Goal: Task Accomplishment & Management: Complete application form

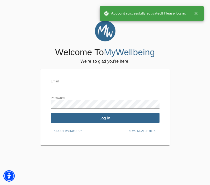
type input "[EMAIL_ADDRESS][DOMAIN_NAME]"
click at [94, 117] on span "Log In" at bounding box center [105, 117] width 104 height 5
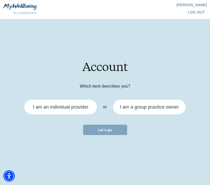
click at [63, 105] on div "I am an individual provider" at bounding box center [60, 106] width 55 height 5
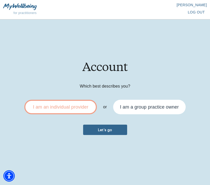
click at [108, 128] on span "Let's go" at bounding box center [105, 129] width 40 height 5
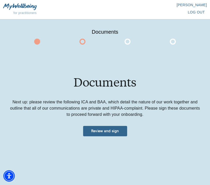
click at [108, 128] on button "Review and sign" at bounding box center [105, 131] width 44 height 10
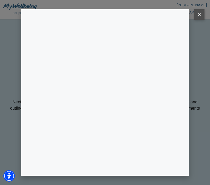
click at [201, 12] on button at bounding box center [199, 14] width 10 height 10
